Goal: Task Accomplishment & Management: Manage account settings

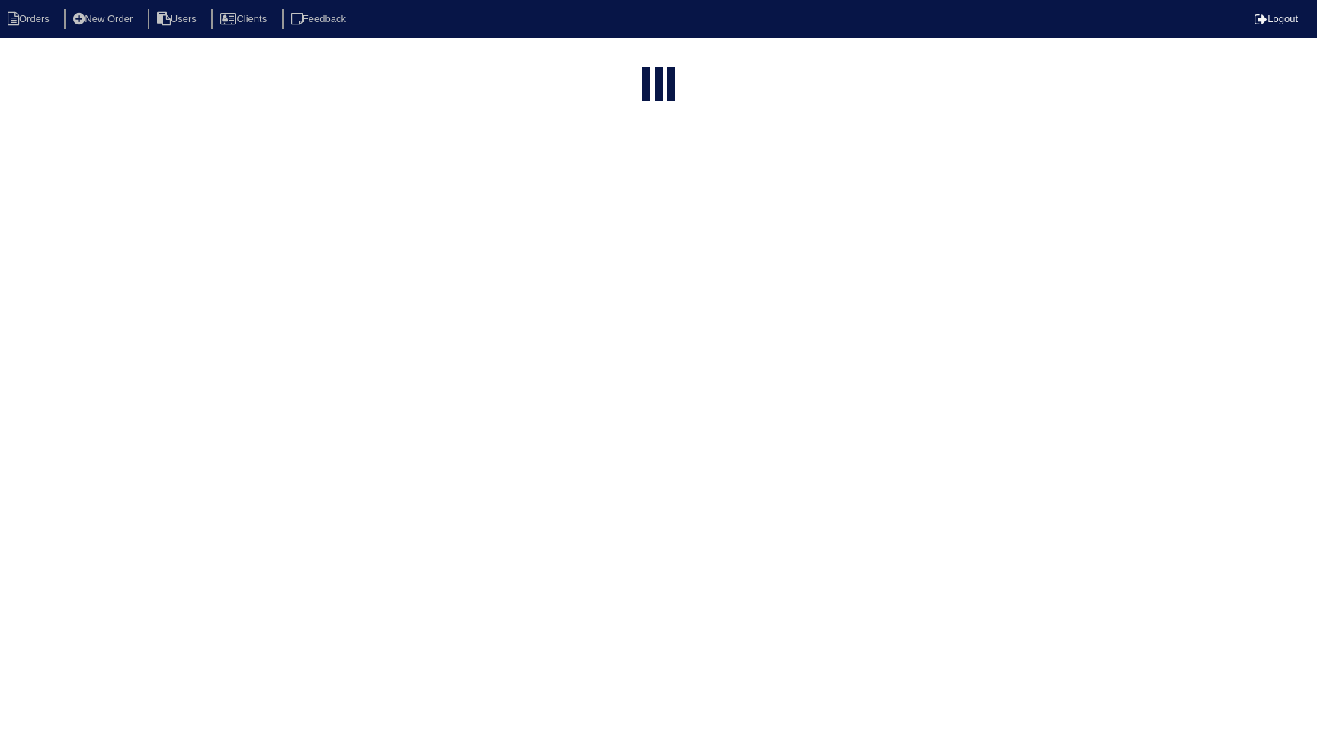
select select "15"
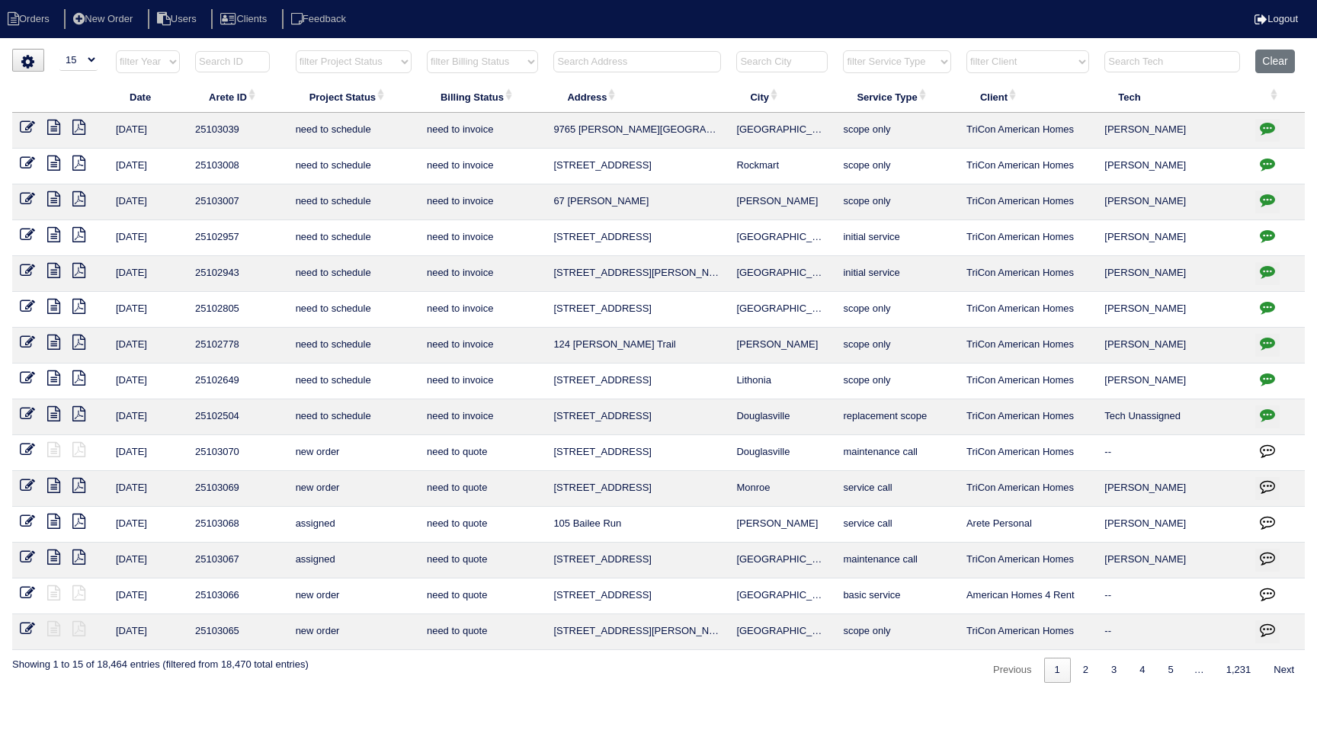
click at [582, 57] on input "text" at bounding box center [637, 61] width 168 height 21
paste input "[STREET_ADDRESS][PERSON_NAME]"
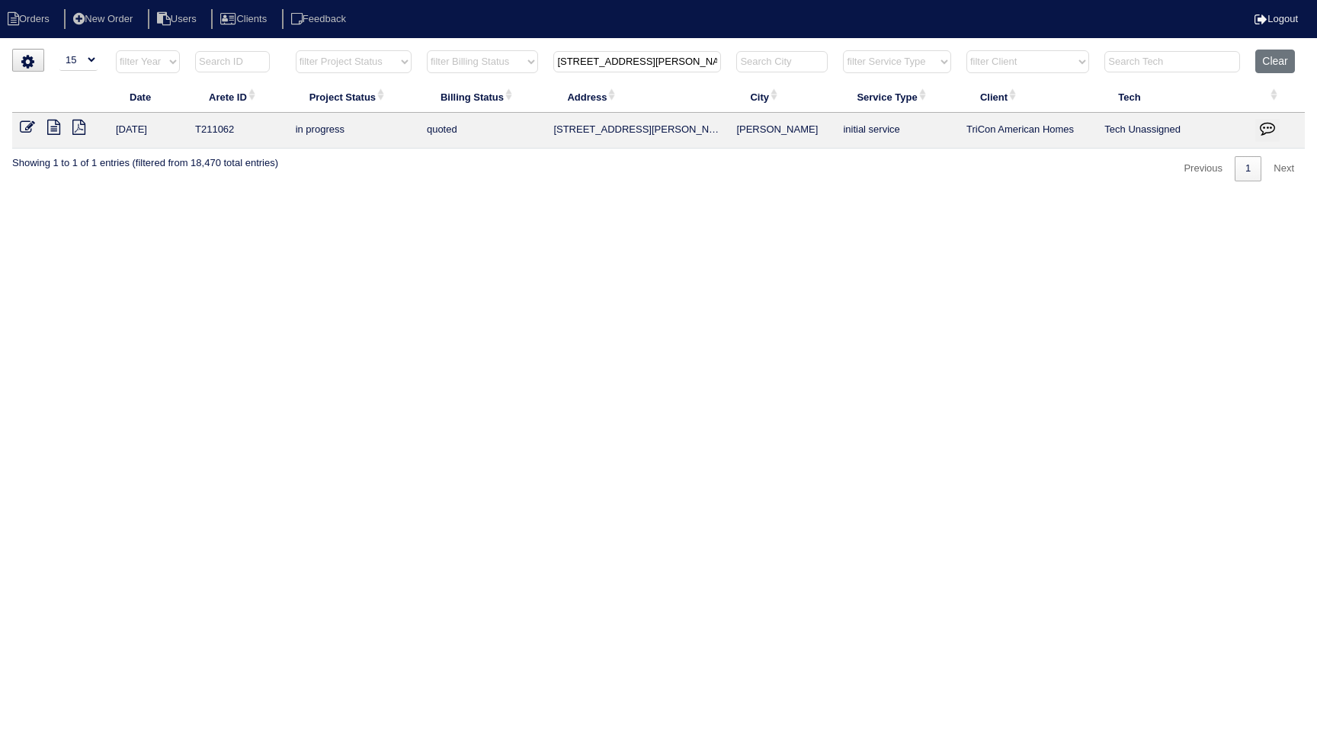
click at [56, 130] on icon at bounding box center [53, 127] width 13 height 15
click at [636, 62] on input "[STREET_ADDRESS][PERSON_NAME]" at bounding box center [637, 61] width 168 height 21
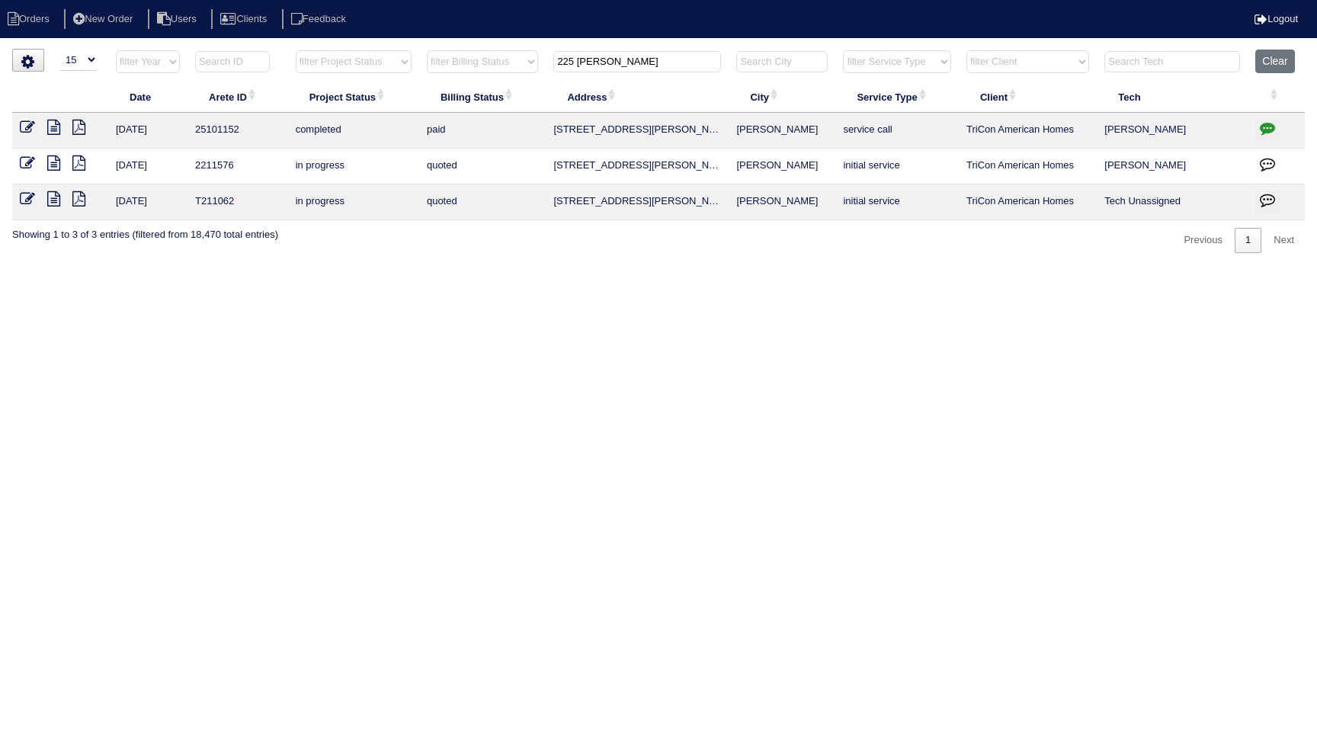
click at [682, 268] on html "Orders New Order Users Clients Feedback Logout Orders New Order Users Clients M…" at bounding box center [658, 134] width 1317 height 268
click at [637, 66] on input "225 Swem" at bounding box center [637, 61] width 168 height 21
click at [679, 268] on html "Orders New Order Users Clients Feedback Logout Orders New Order Users Clients M…" at bounding box center [658, 134] width 1317 height 268
click at [820, 268] on html "Orders New Order Users Clients Feedback Logout Orders New Order Users Clients M…" at bounding box center [658, 134] width 1317 height 268
click at [680, 63] on input "225 Swem" at bounding box center [637, 61] width 168 height 21
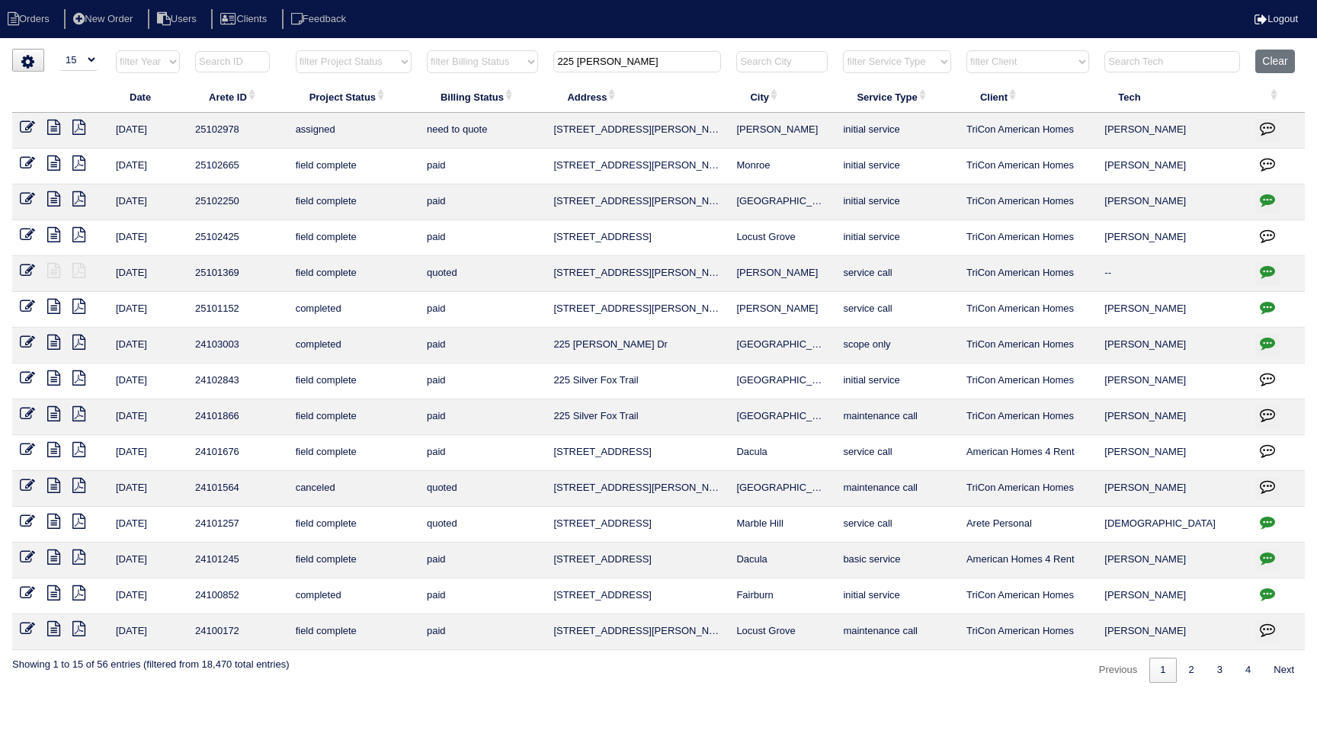
type input "225 Swe"
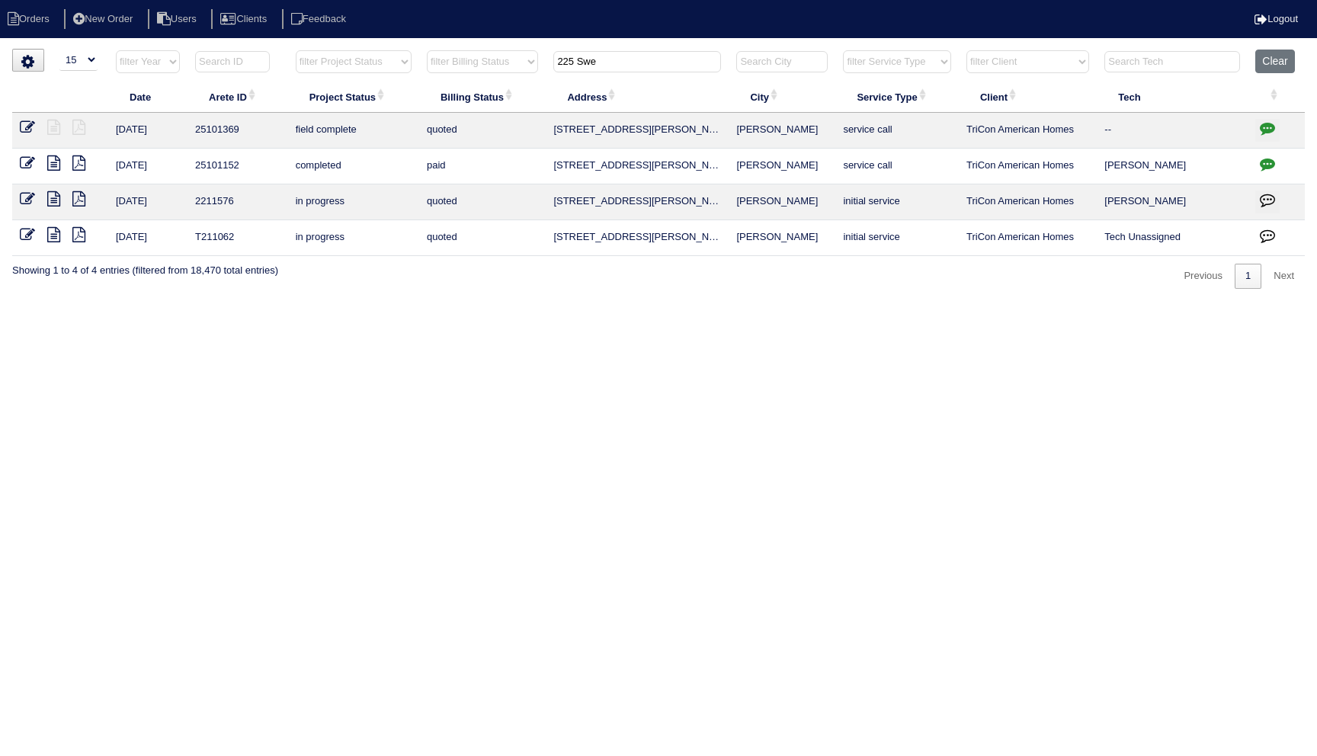
click at [537, 304] on html "Orders New Order Users Clients Feedback Logout Orders New Order Users Clients M…" at bounding box center [658, 152] width 1317 height 304
click at [1038, 304] on html "Orders New Order Users Clients Feedback Logout Orders New Order Users Clients M…" at bounding box center [658, 152] width 1317 height 304
click at [439, 304] on html "Orders New Order Users Clients Feedback Logout Orders New Order Users Clients M…" at bounding box center [658, 152] width 1317 height 304
click at [29, 131] on icon at bounding box center [27, 127] width 15 height 15
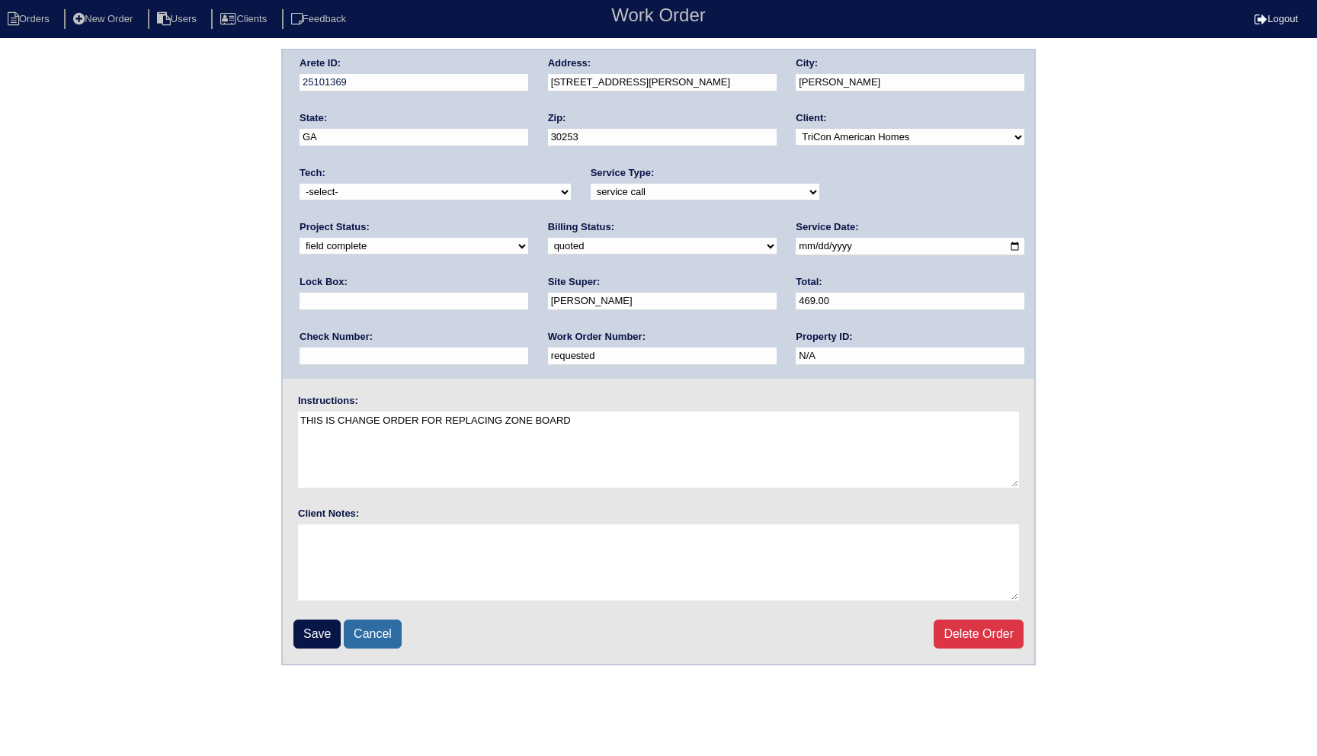
click at [383, 636] on link "Cancel" at bounding box center [373, 634] width 58 height 29
select select "15"
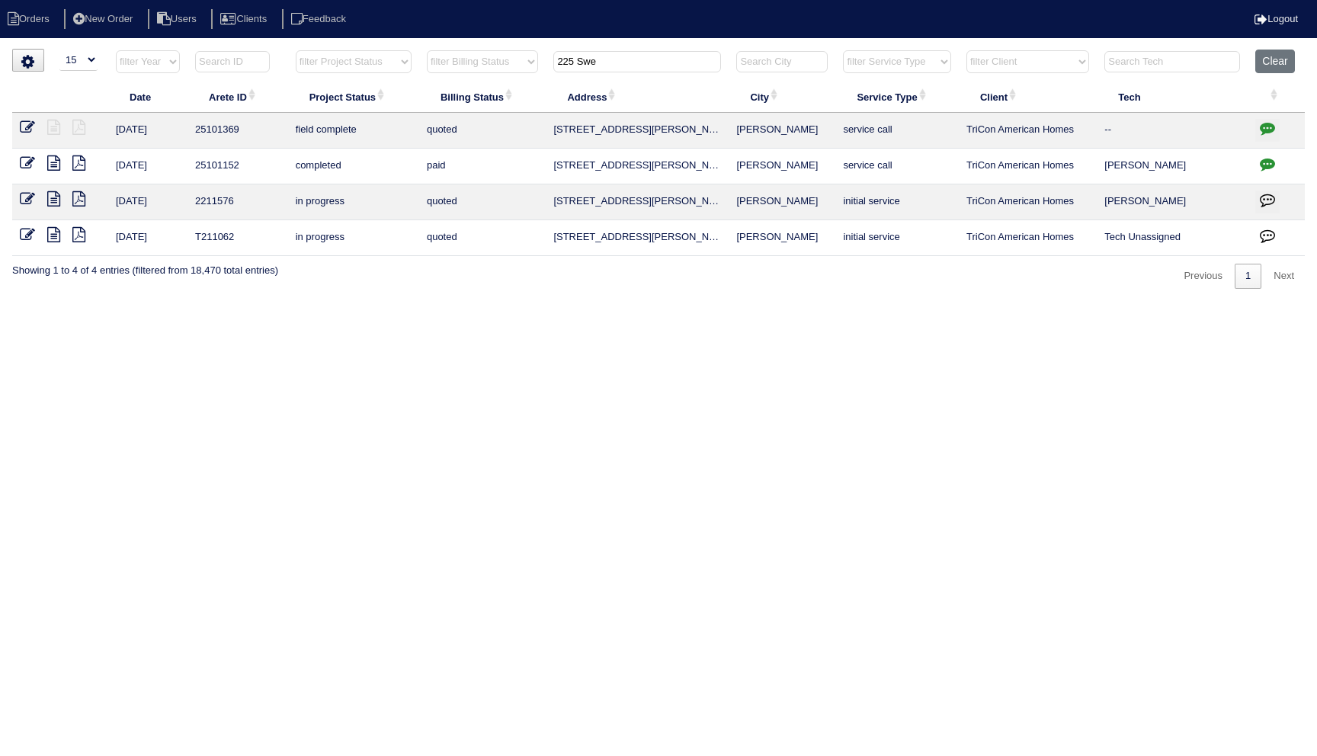
click at [1268, 127] on icon "button" at bounding box center [1267, 127] width 15 height 15
type textarea "4/23/25 - Asked for change order for faulty zoneboard per Payton - KE"
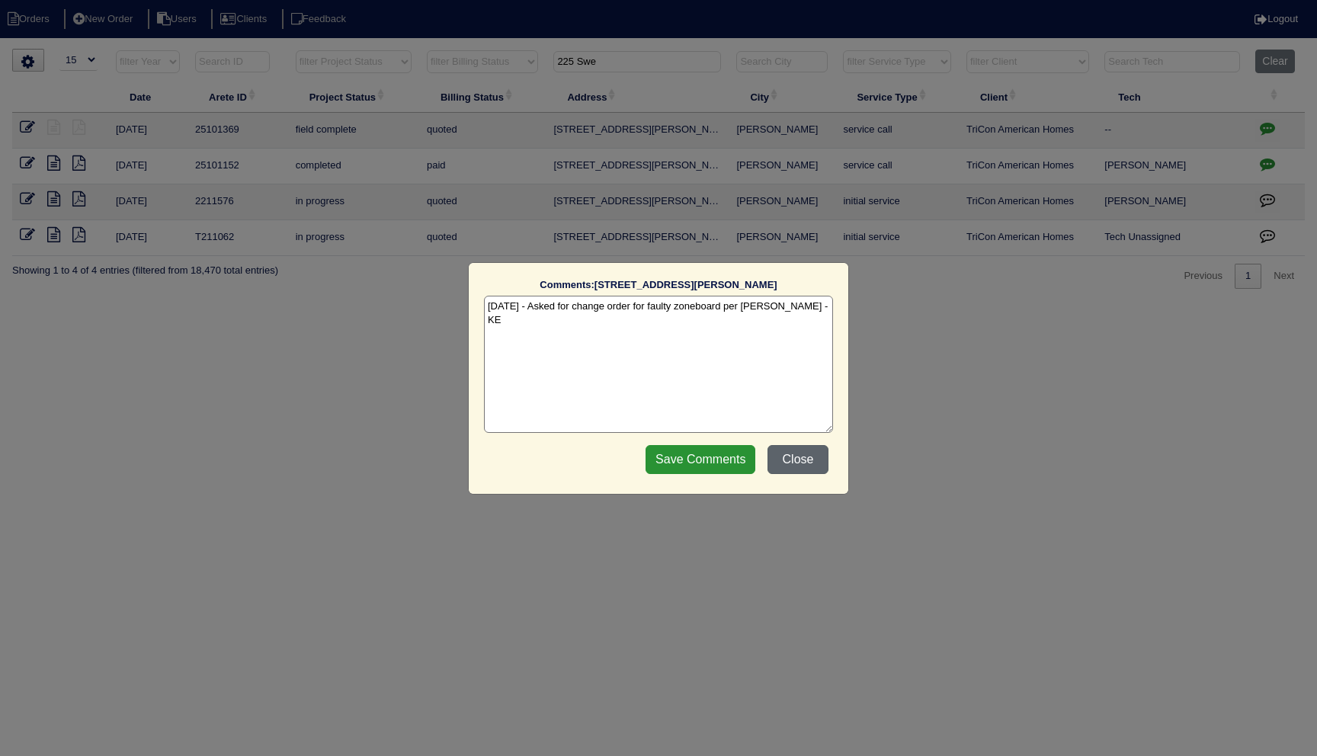
click at [794, 456] on button "Close" at bounding box center [798, 459] width 61 height 29
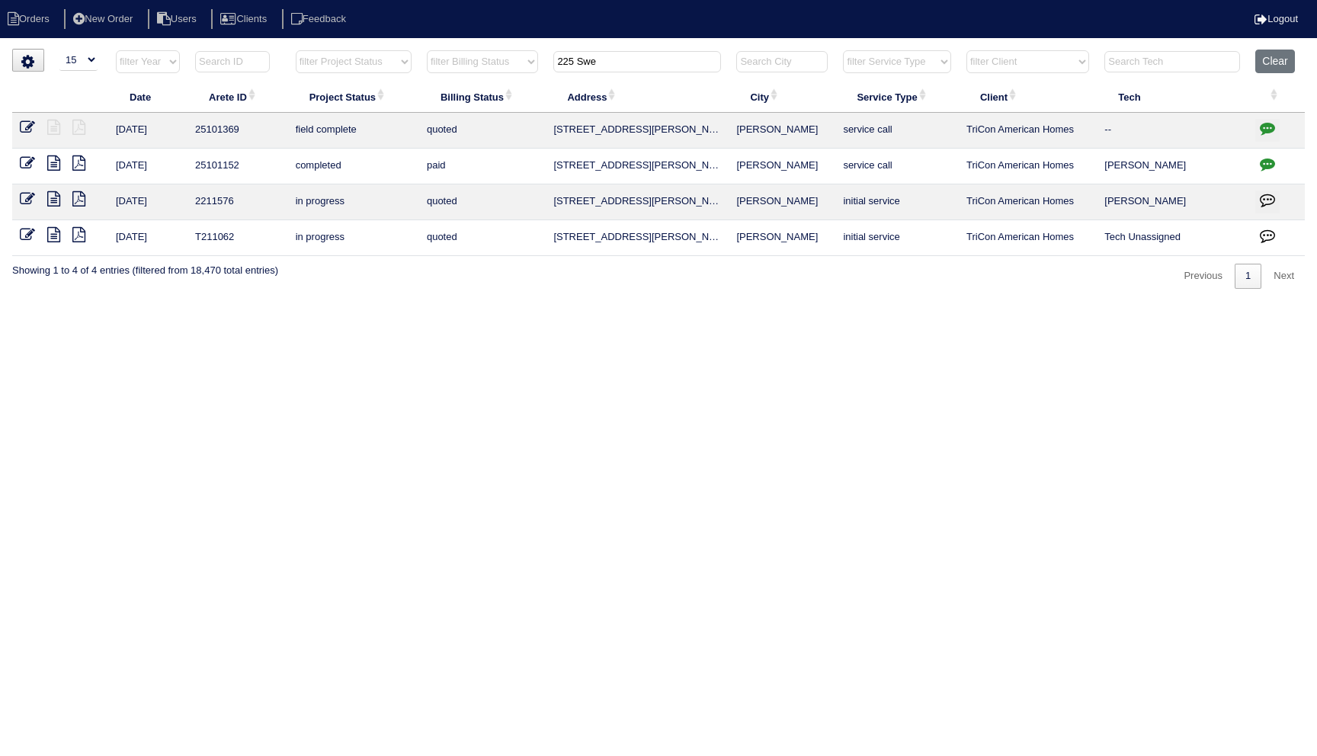
click at [29, 125] on icon at bounding box center [27, 127] width 15 height 15
click at [23, 126] on icon at bounding box center [27, 127] width 15 height 15
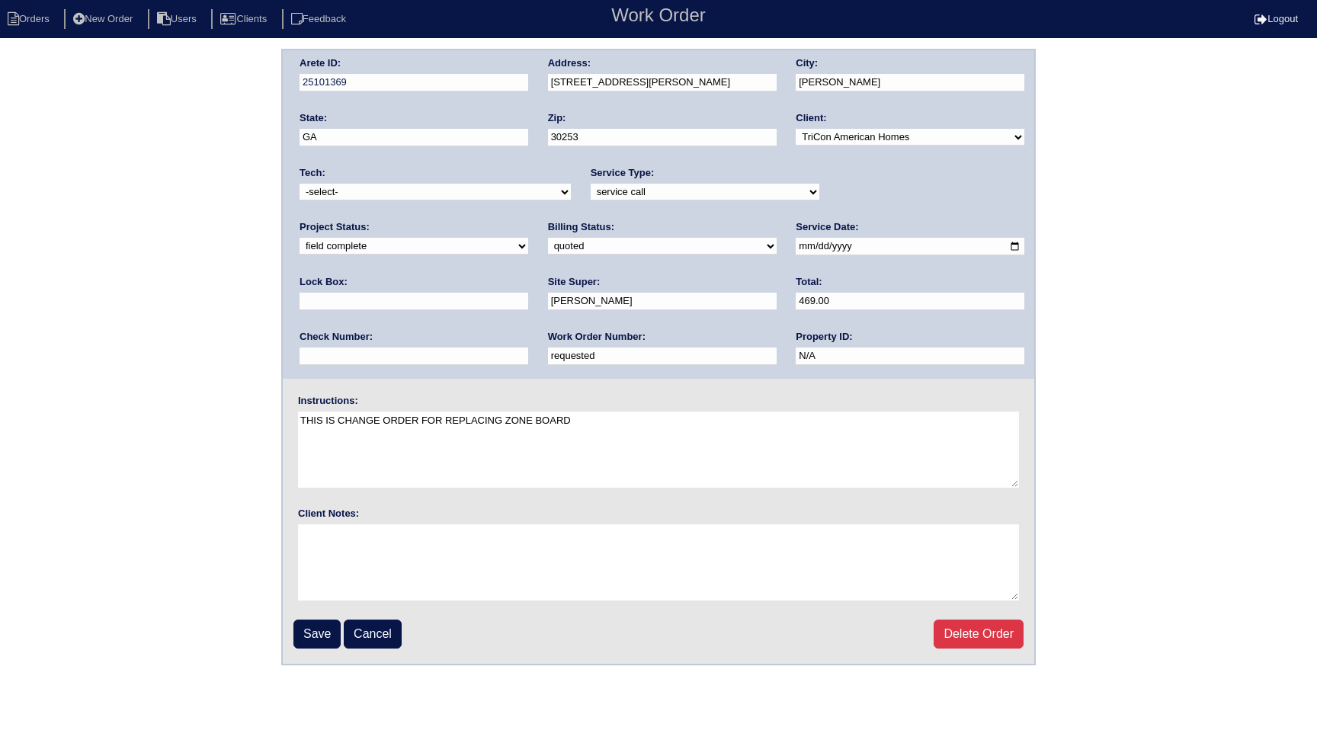
click at [239, 380] on div "Arete ID: 25101369 Address: 225 Swem Ct City: McDonough State: GA Zip: 30253 Cl…" at bounding box center [658, 357] width 1317 height 617
click at [386, 196] on select "-select- aretesmg+backup-tech@gmail.com benjohnholt88@gmail.com callisonhvac@ya…" at bounding box center [435, 192] width 271 height 17
click at [323, 635] on input "Save" at bounding box center [316, 634] width 47 height 29
click at [41, 18] on li "Orders" at bounding box center [31, 19] width 62 height 21
select select "15"
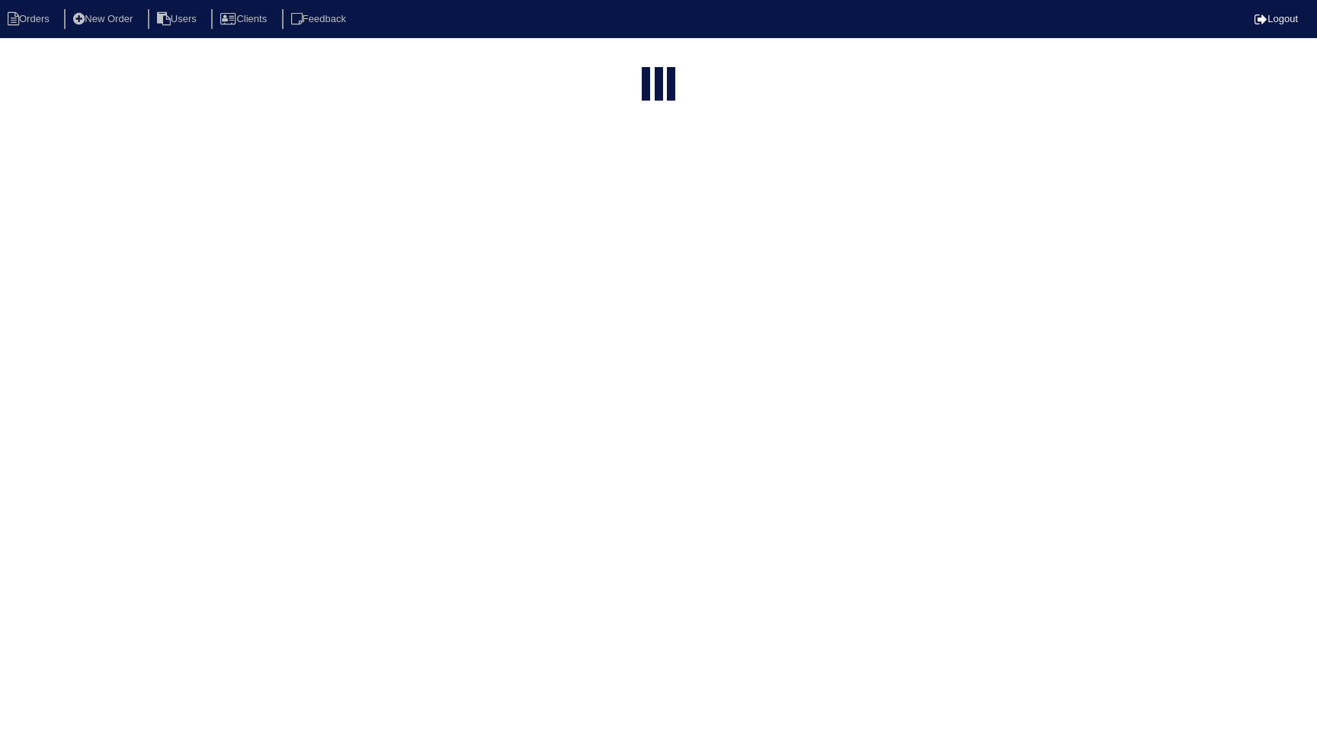
type input "225 Swe"
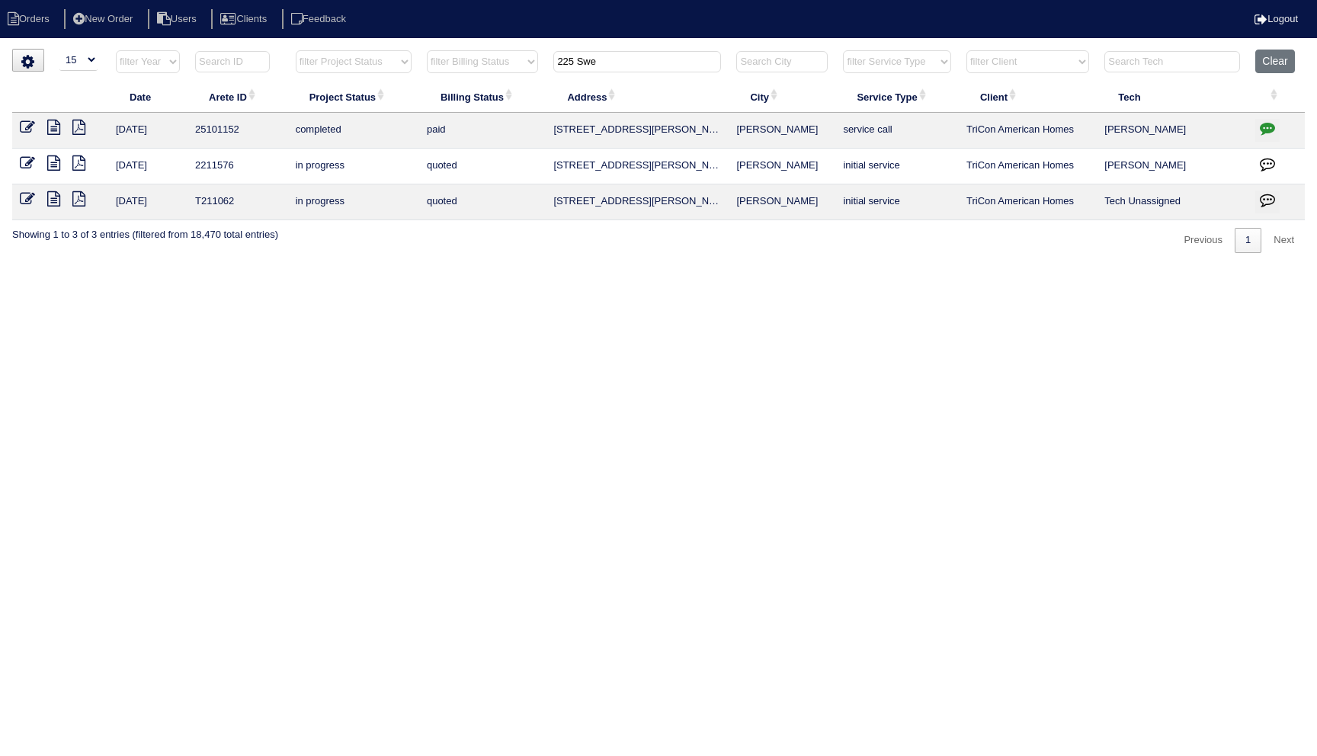
click at [431, 268] on html "Orders New Order Users Clients Feedback Logout Orders New Order Users Clients M…" at bounding box center [658, 134] width 1317 height 268
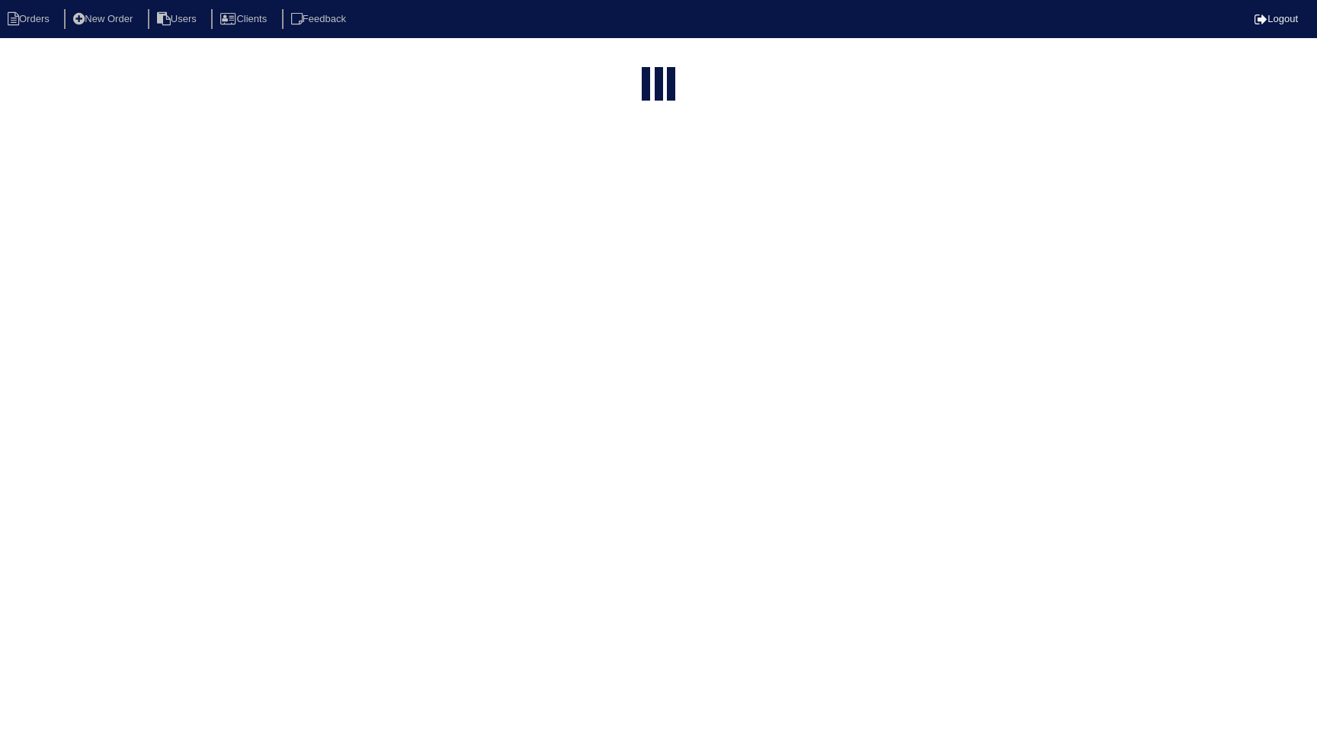
select select "15"
type input "225 Swe"
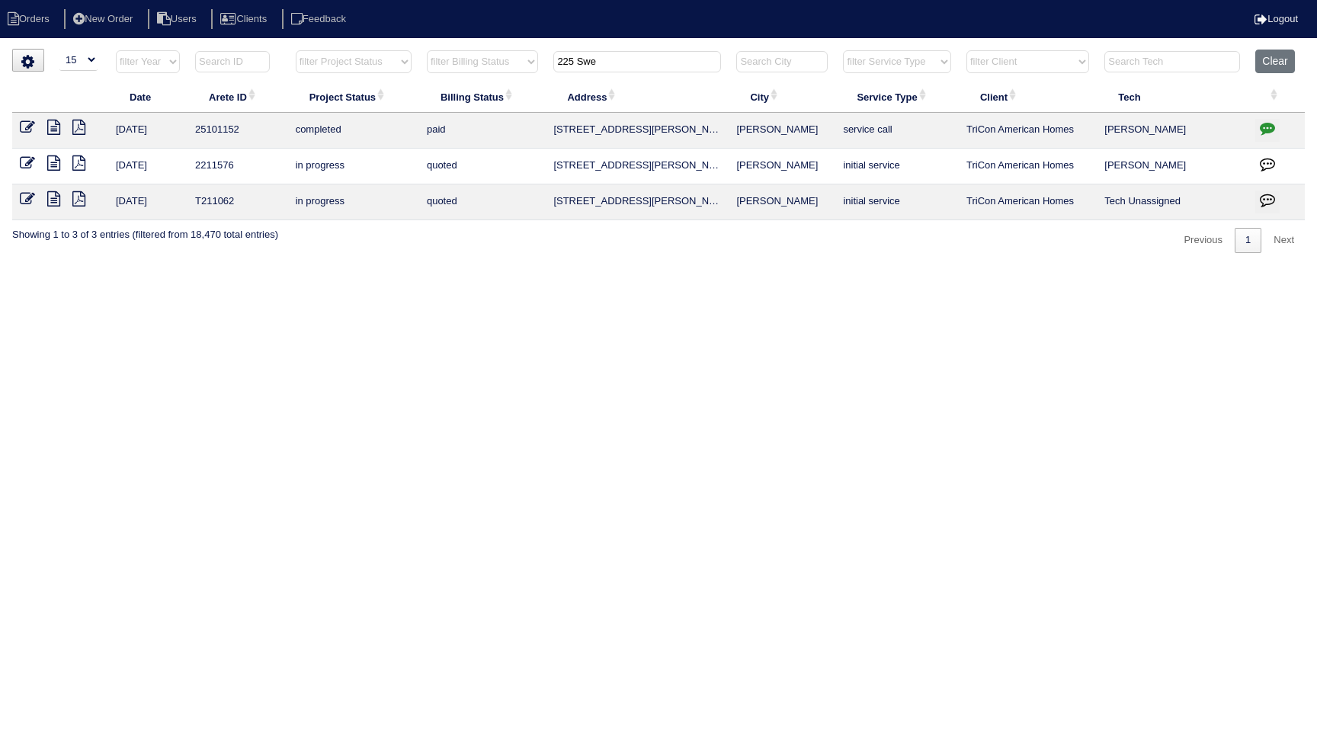
click at [628, 56] on input "225 Swe" at bounding box center [637, 61] width 168 height 21
click at [714, 268] on html "Orders New Order Users Clients Feedback Logout Orders New Order Users Clients M…" at bounding box center [658, 134] width 1317 height 268
click at [359, 268] on html "Orders New Order Users Clients Feedback Logout Orders New Order Users Clients M…" at bounding box center [658, 134] width 1317 height 268
click at [651, 62] on input "225 Swe" at bounding box center [637, 61] width 168 height 21
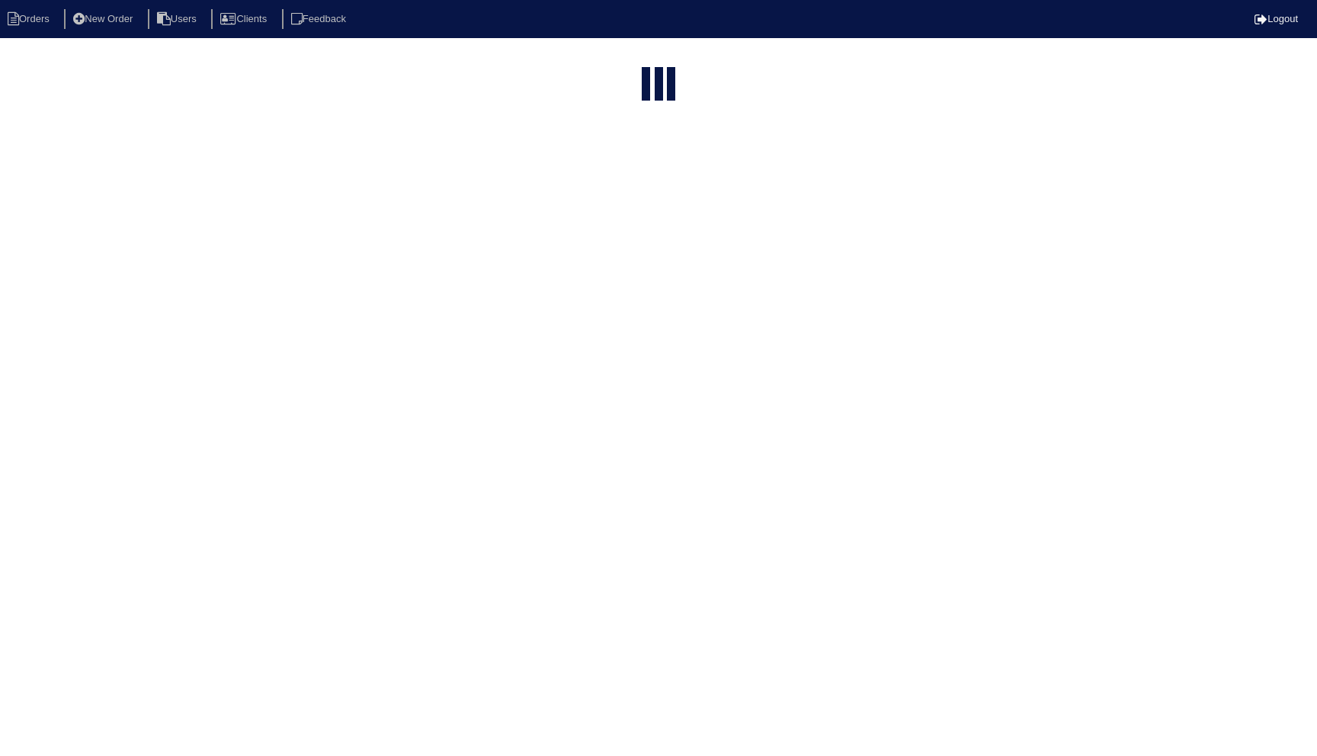
select select "15"
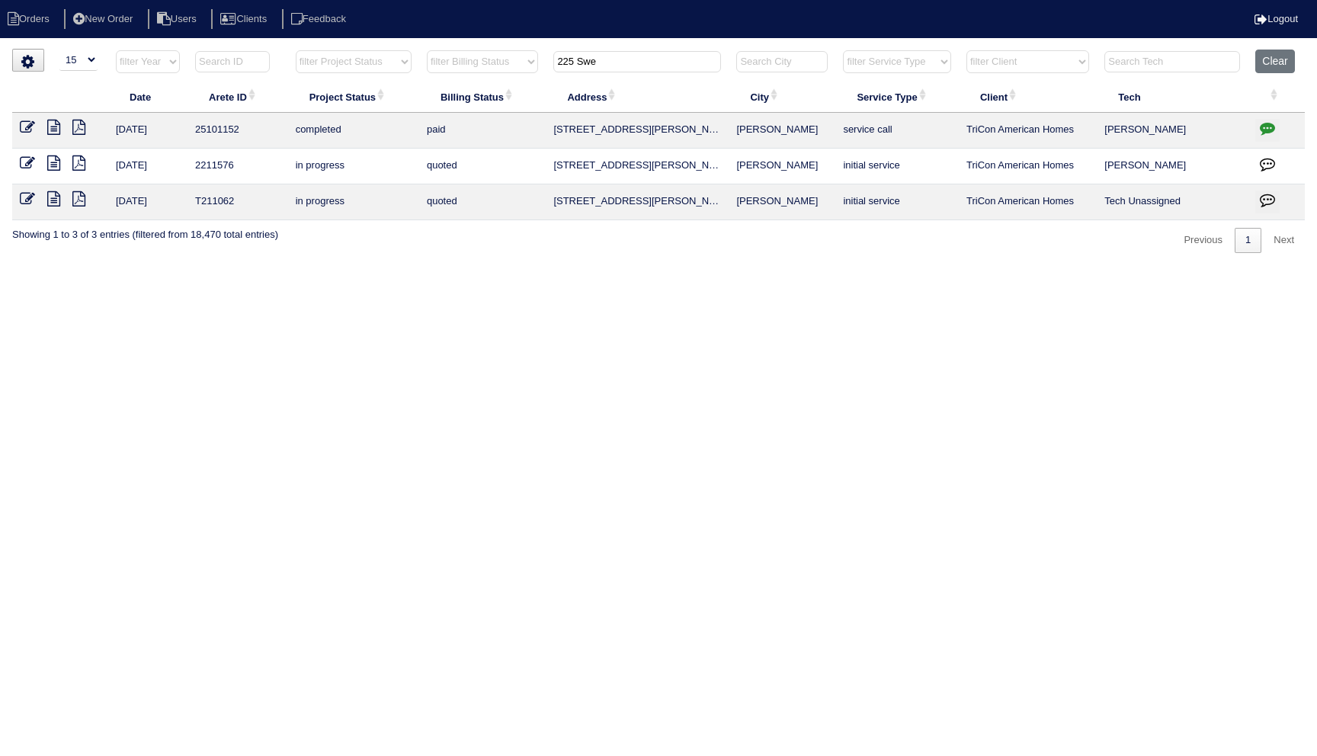
click at [1040, 268] on html "Orders New Order Users Clients Feedback Logout Orders New Order Users Clients M…" at bounding box center [658, 134] width 1317 height 268
click at [637, 70] on input "225 Swe" at bounding box center [637, 61] width 168 height 21
type input "225 Swe"
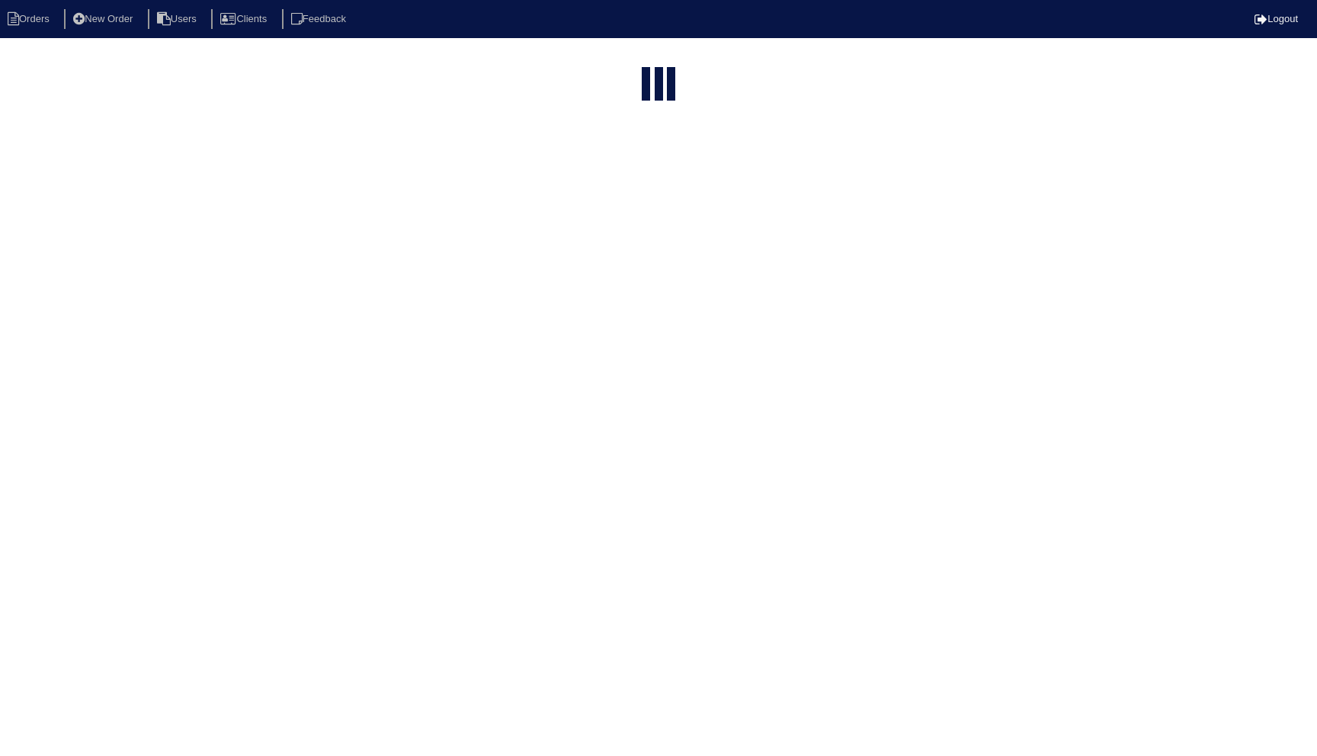
select select "15"
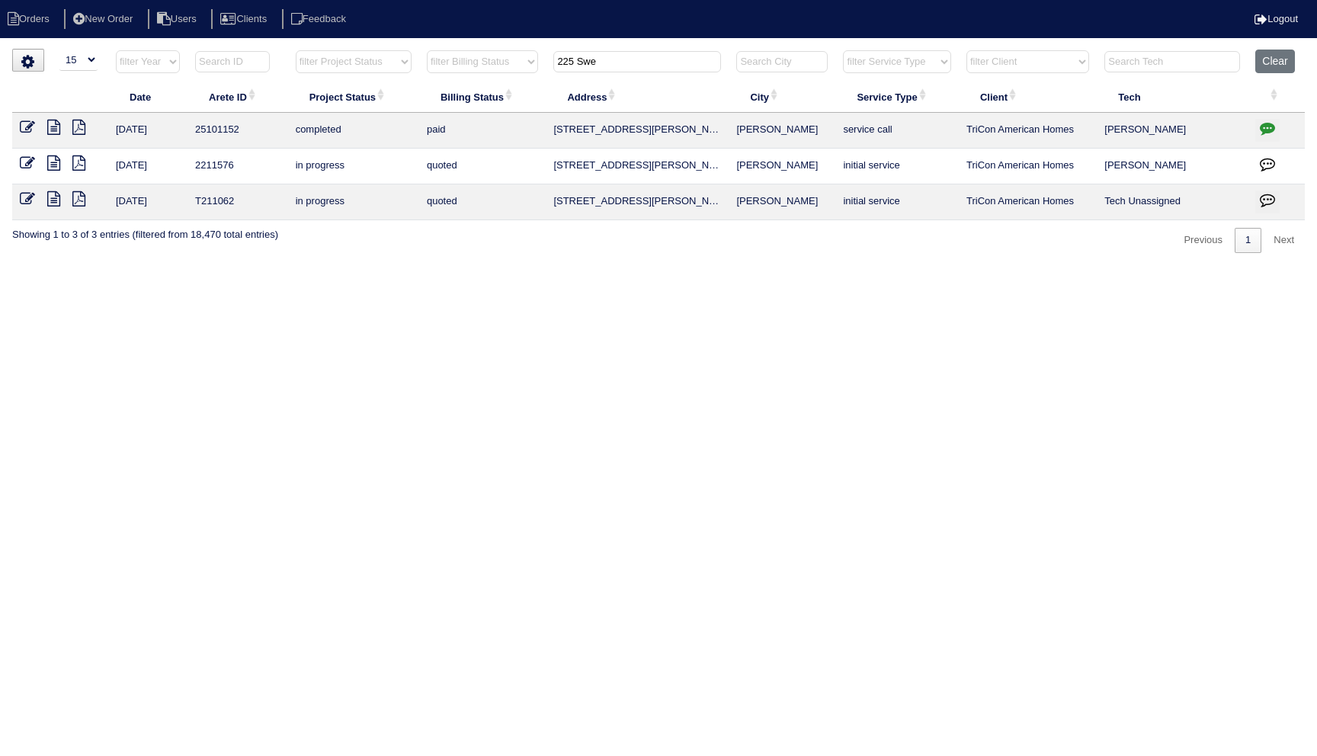
click at [636, 66] on input "225 Swe" at bounding box center [637, 61] width 168 height 21
type input "225 Swe"
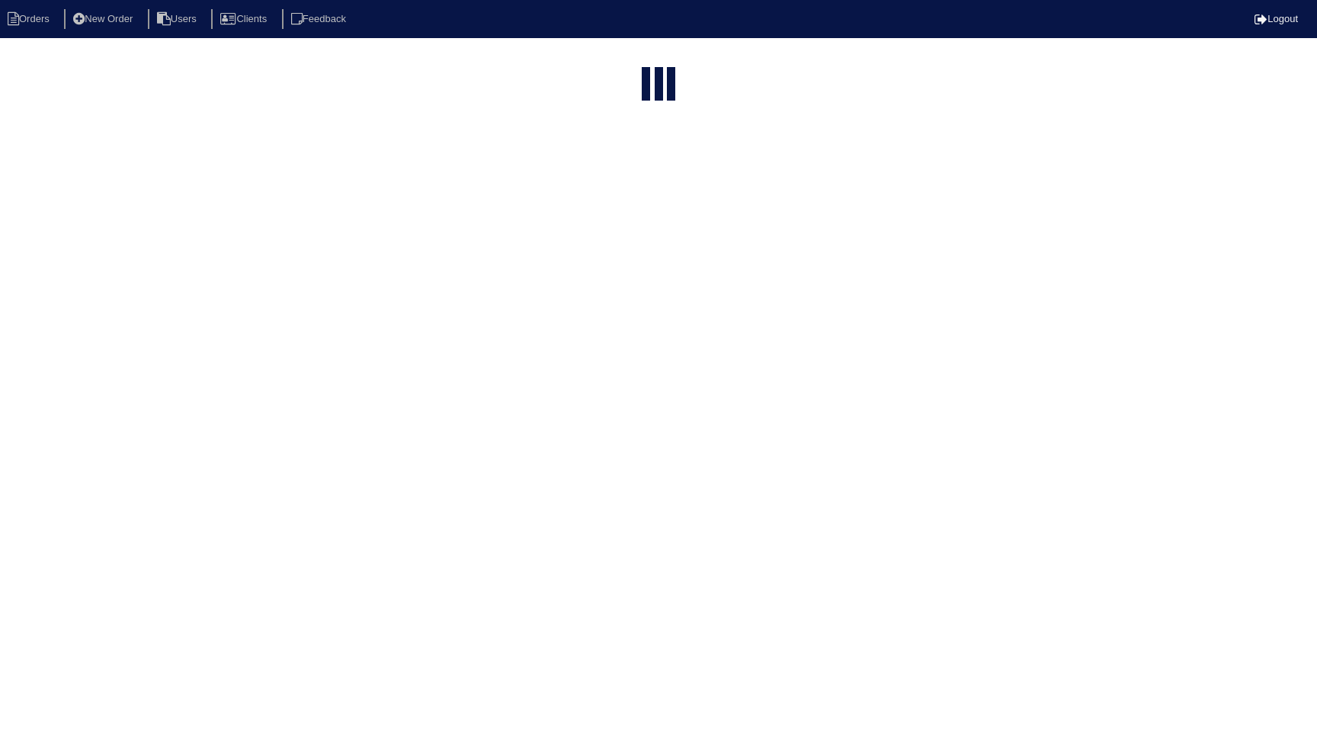
select select "15"
type input "225 Swe"
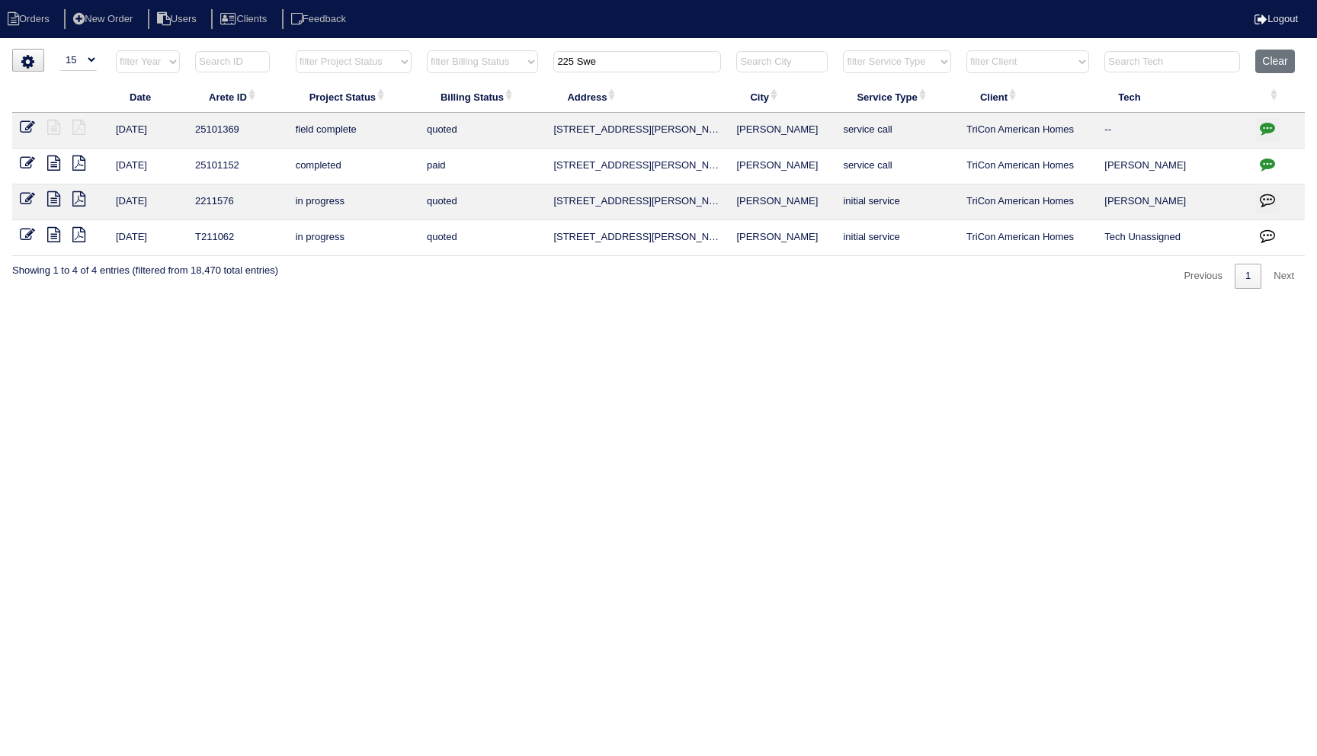
click at [642, 59] on input "225 Swe" at bounding box center [637, 61] width 168 height 21
click at [706, 304] on html "Orders New Order Users Clients Feedback Logout Orders New Order Users Clients M…" at bounding box center [658, 152] width 1317 height 304
click at [26, 123] on icon at bounding box center [27, 127] width 15 height 15
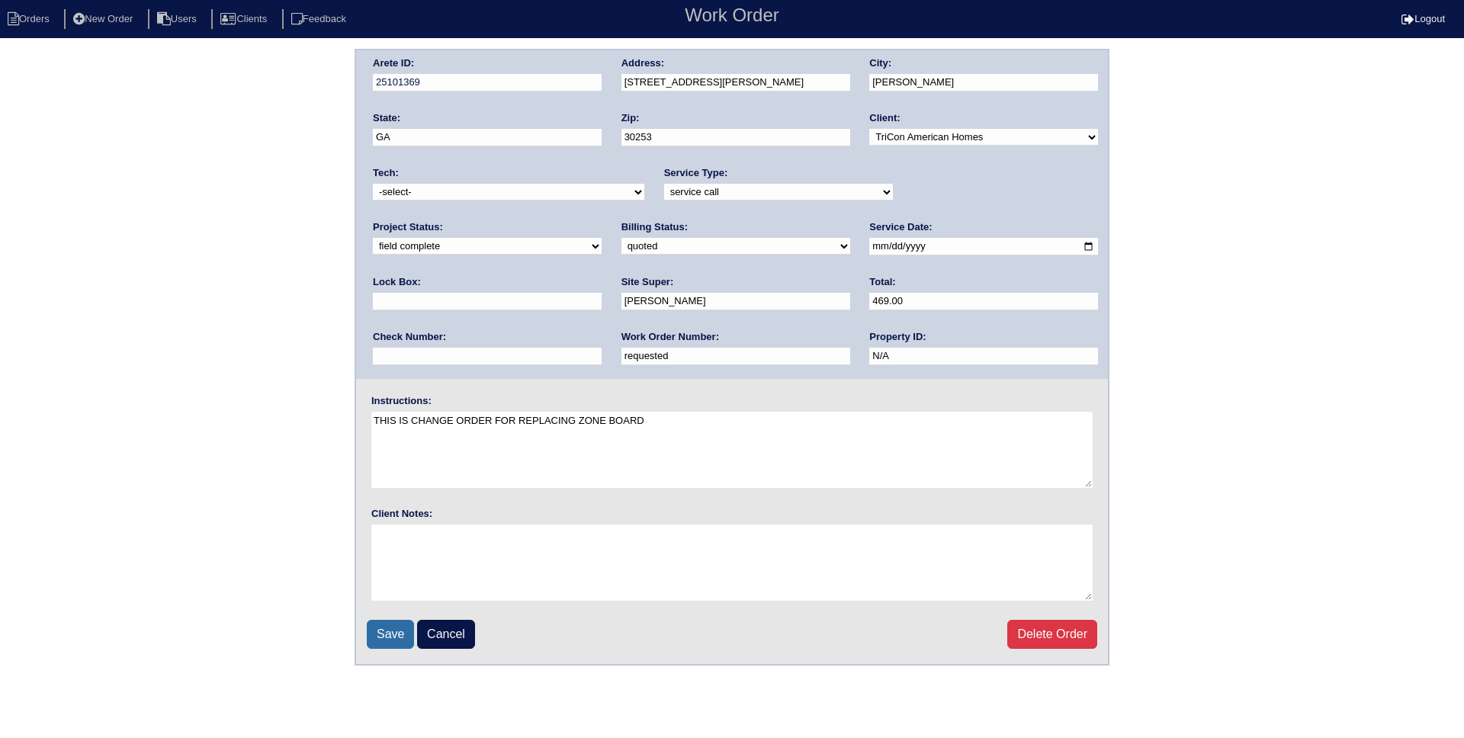
click at [396, 628] on input "Save" at bounding box center [390, 634] width 47 height 29
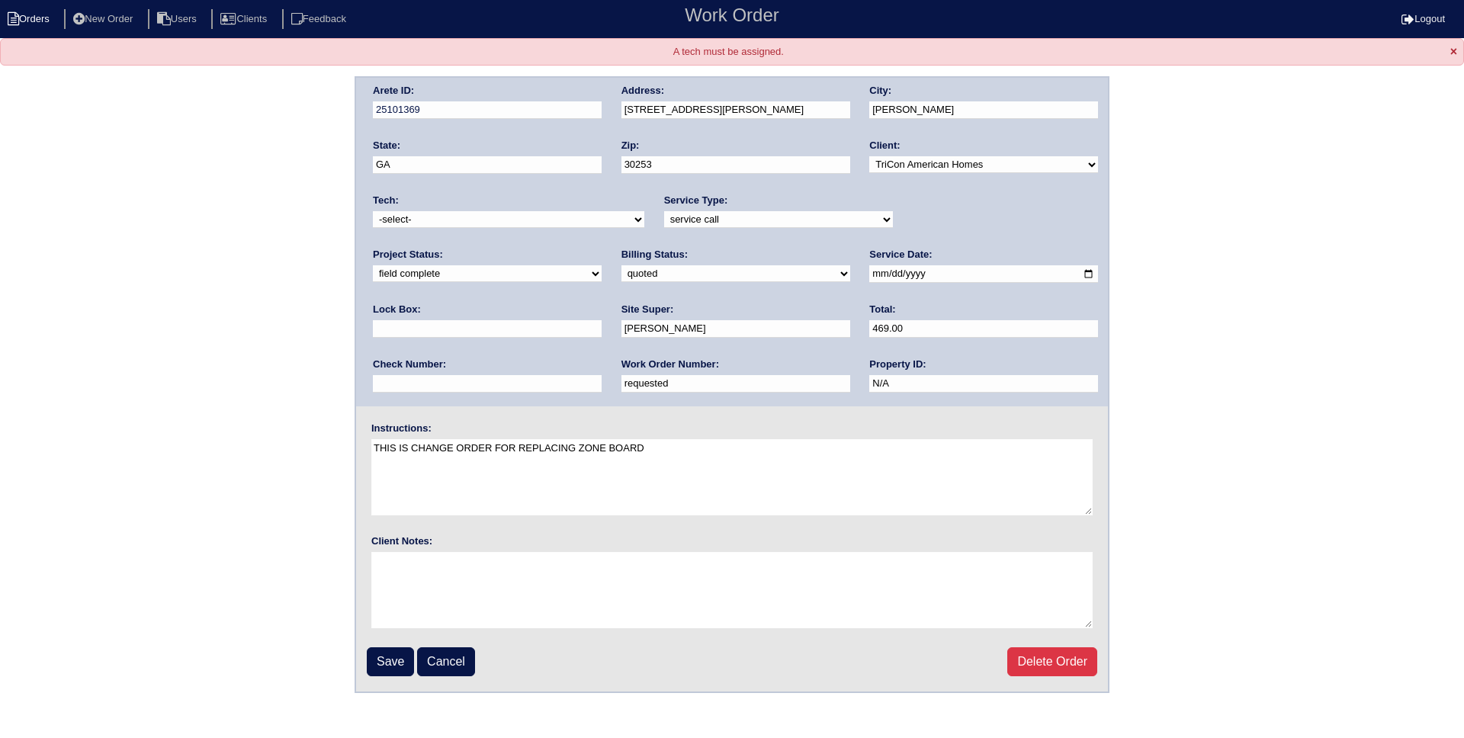
click at [44, 18] on li "Orders" at bounding box center [31, 19] width 62 height 21
select select "15"
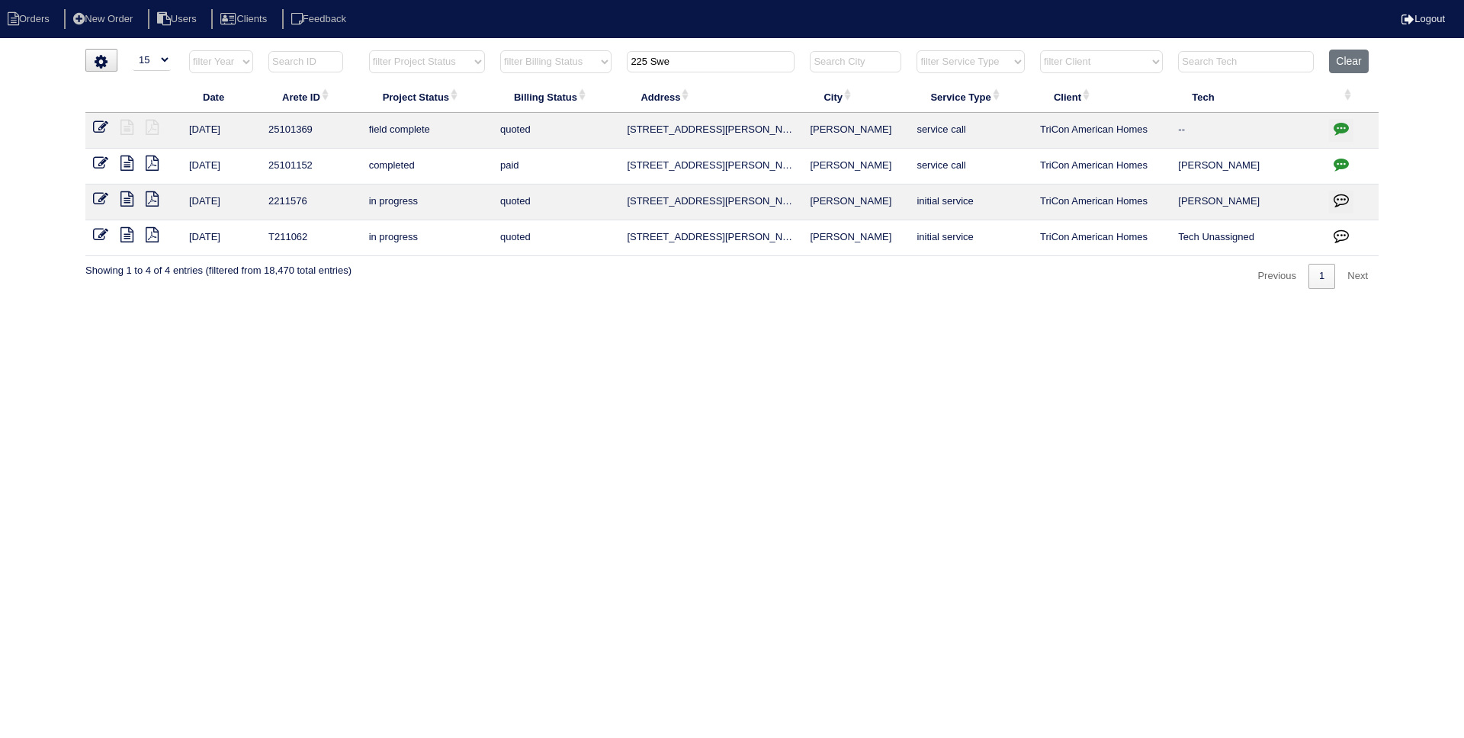
click at [688, 66] on input "225 Swe" at bounding box center [711, 61] width 168 height 21
click at [437, 304] on html "Orders New Order Users Clients Feedback Logout Orders New Order Users Clients M…" at bounding box center [732, 152] width 1464 height 304
click at [716, 65] on input "225 Swe" at bounding box center [711, 61] width 168 height 21
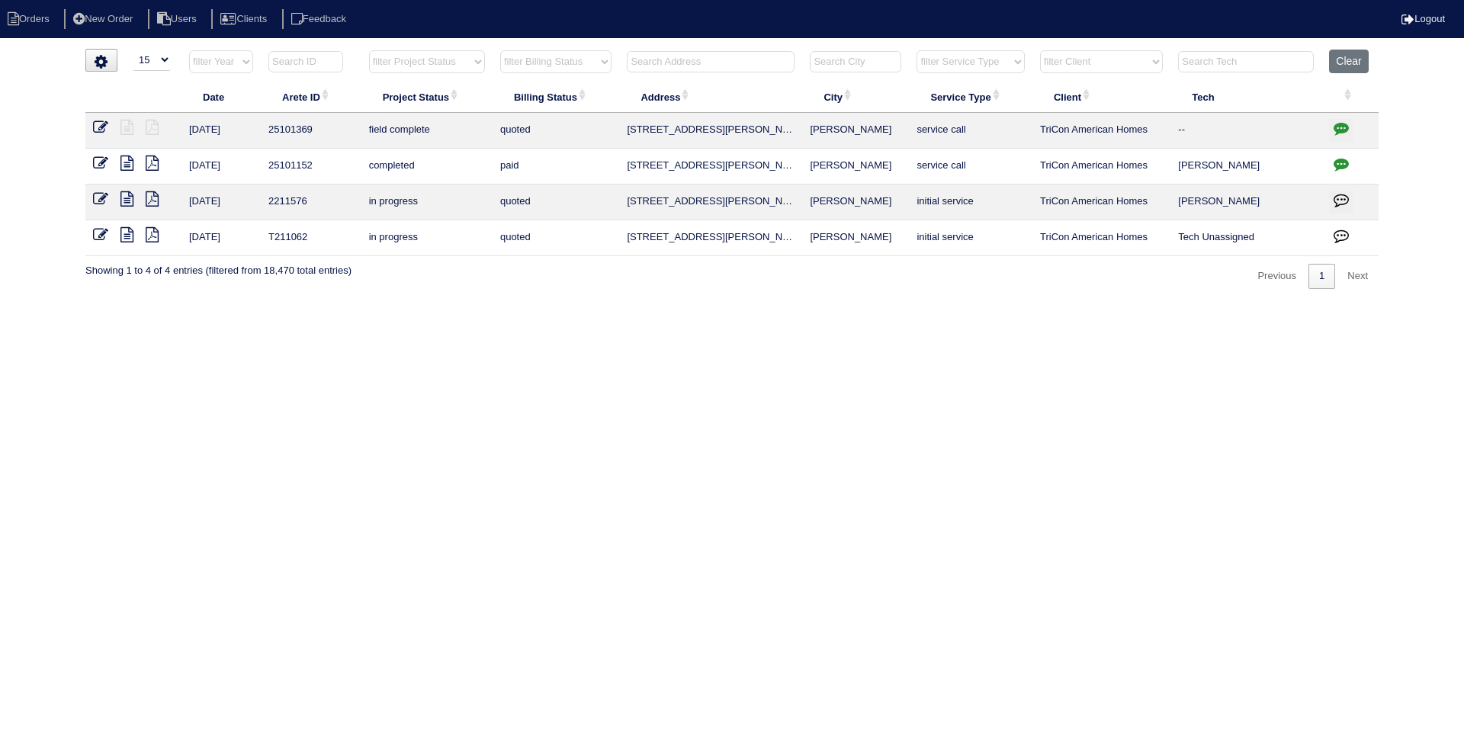
click at [752, 304] on html "Orders New Order Users Clients Feedback Logout Orders New Order Users Clients M…" at bounding box center [732, 152] width 1464 height 304
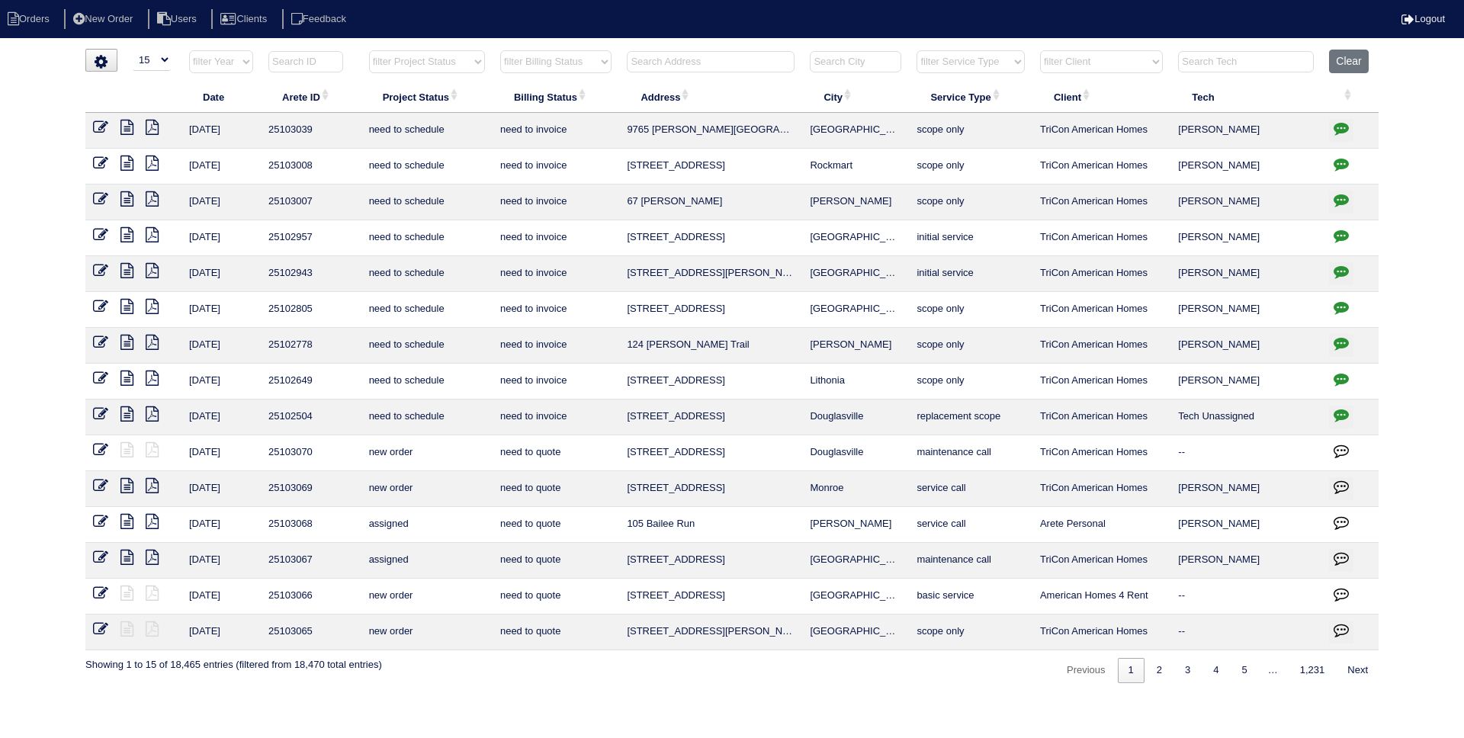
click at [704, 69] on input "text" at bounding box center [711, 61] width 168 height 21
paste input "225 Swe"
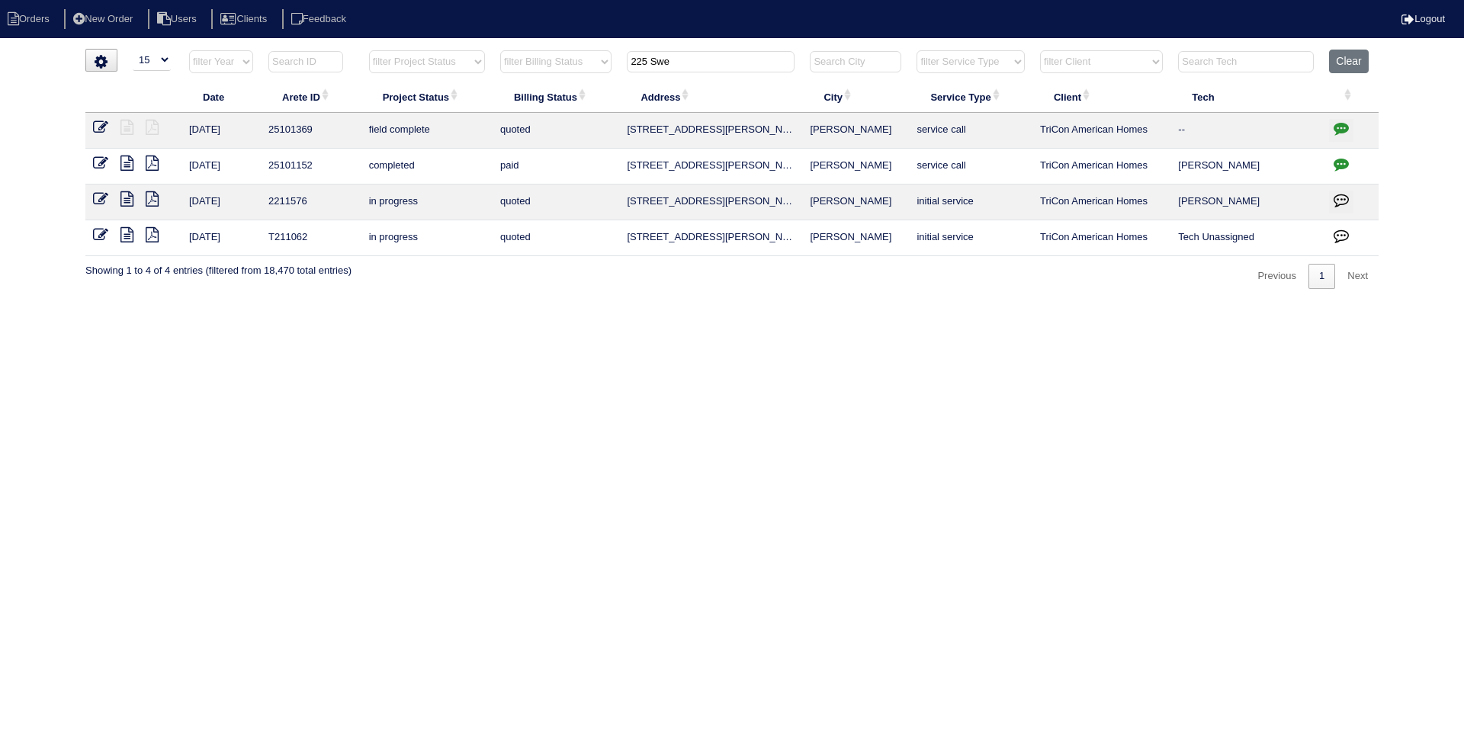
type input "225 Swe"
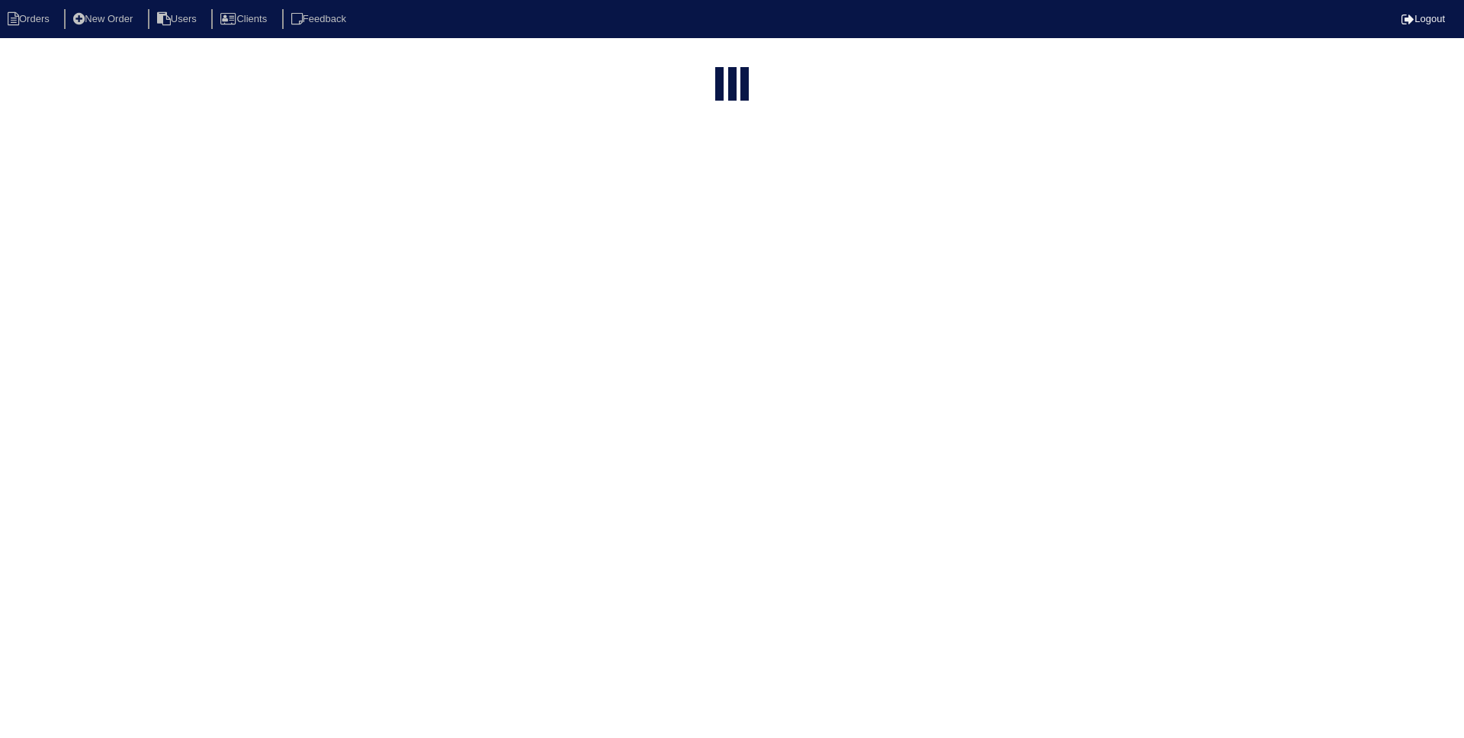
select select "15"
